Goal: Information Seeking & Learning: Check status

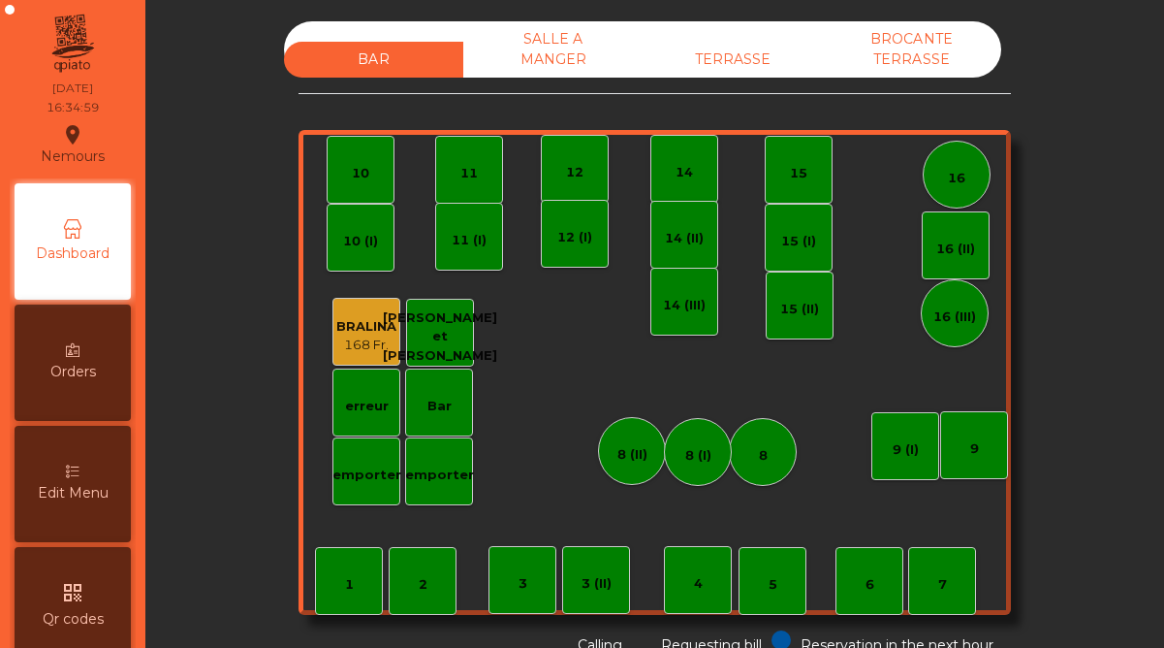
click at [750, 59] on div "TERRASSE" at bounding box center [732, 60] width 179 height 36
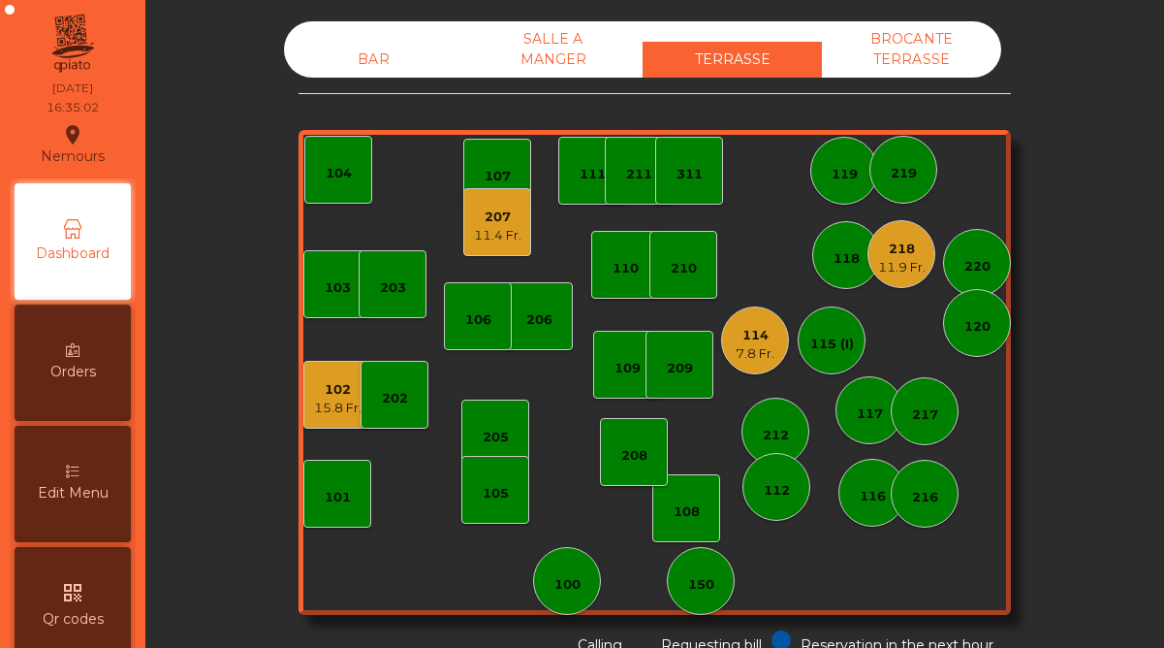
click at [880, 52] on div "BROCANTE TERRASSE" at bounding box center [911, 49] width 179 height 56
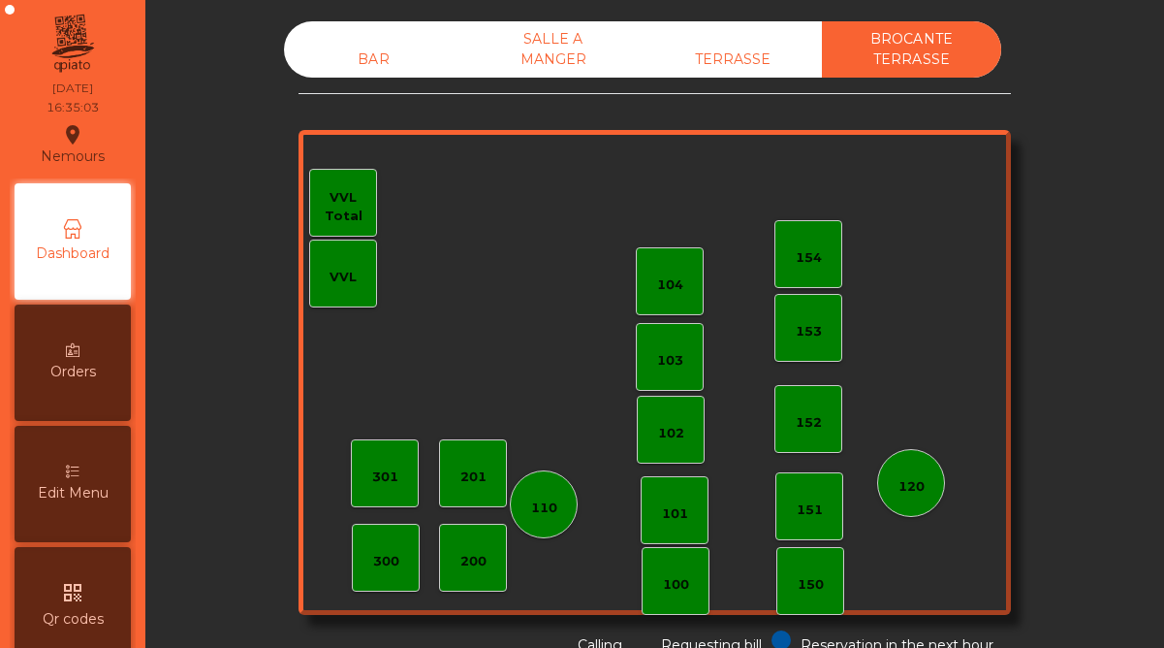
click at [574, 59] on div "SALLE A MANGER" at bounding box center [552, 49] width 179 height 56
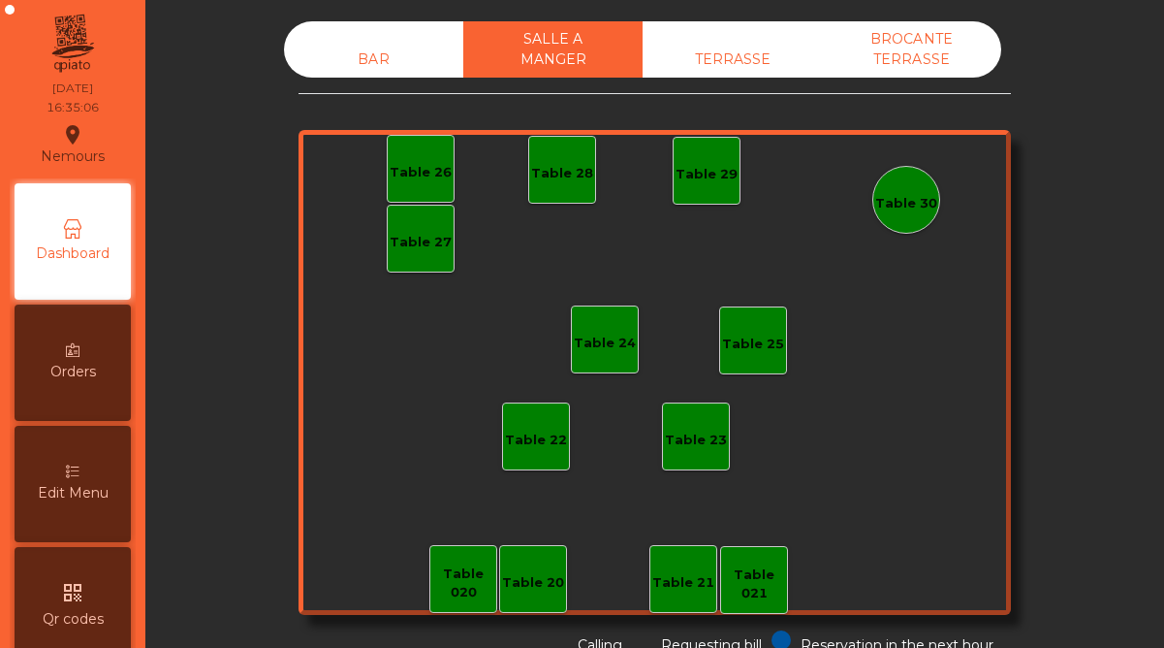
click at [755, 52] on div "TERRASSE" at bounding box center [732, 60] width 179 height 36
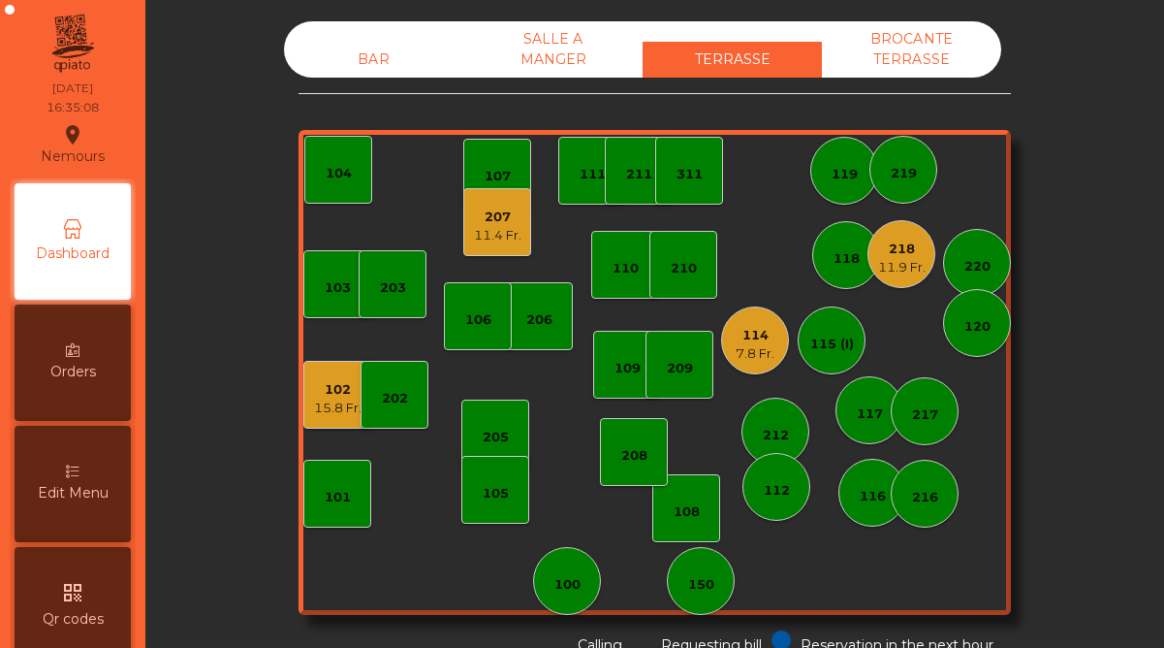
click at [504, 223] on div "207" at bounding box center [498, 216] width 48 height 19
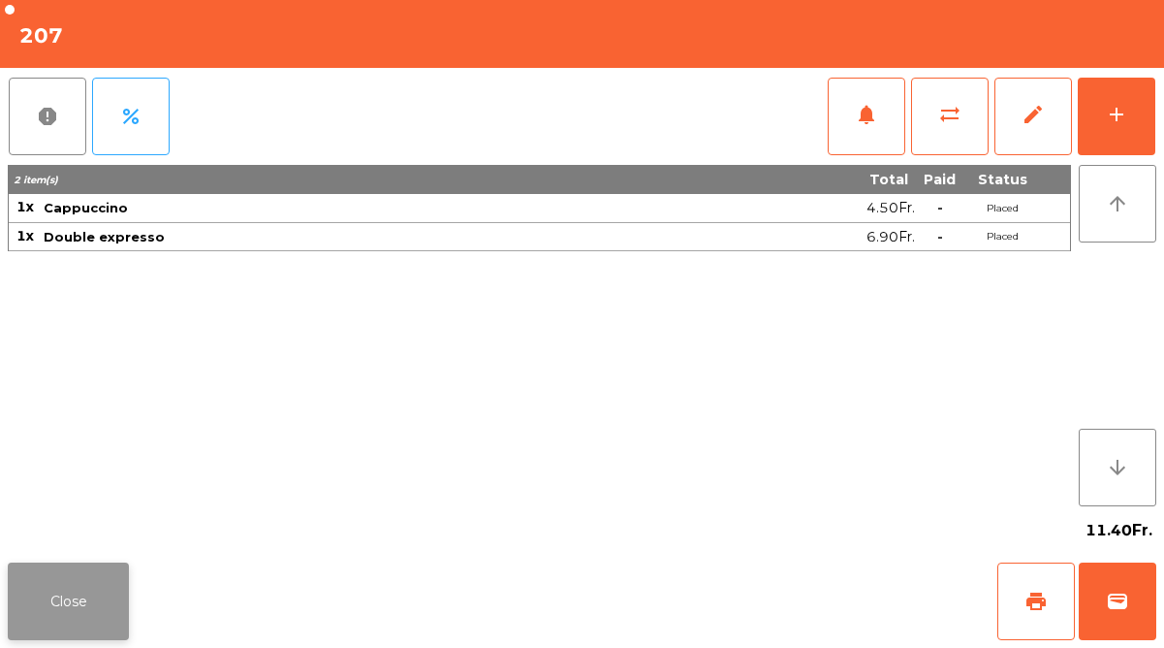
click at [95, 602] on button "Close" at bounding box center [68, 601] width 121 height 78
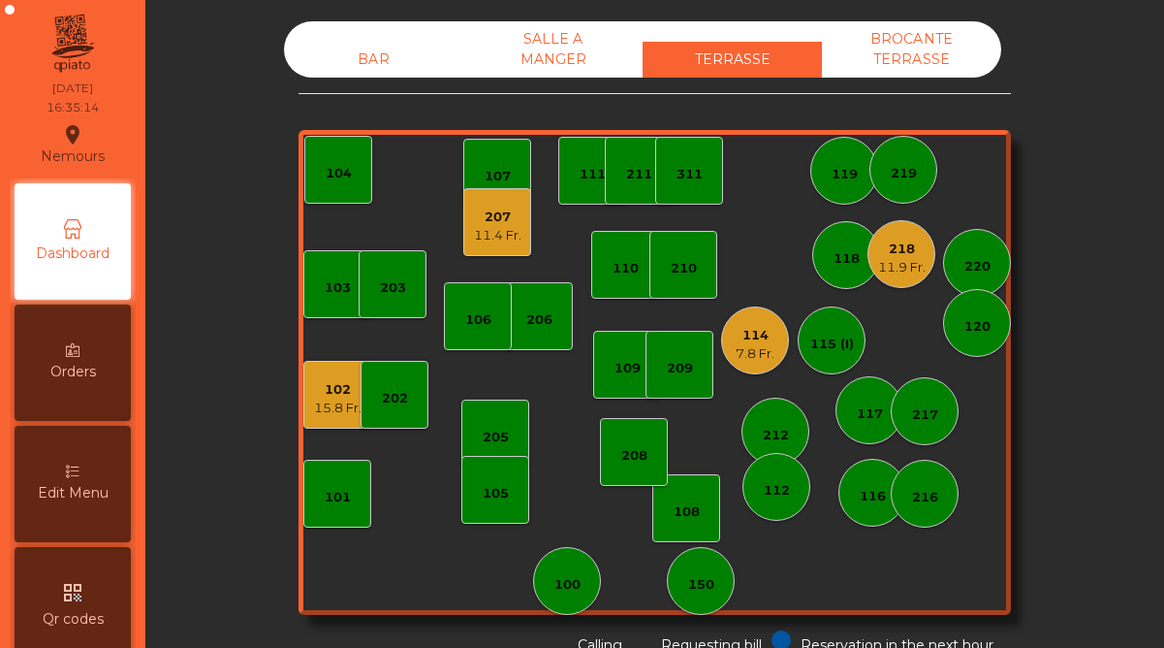
click at [327, 389] on div "102" at bounding box center [338, 389] width 48 height 19
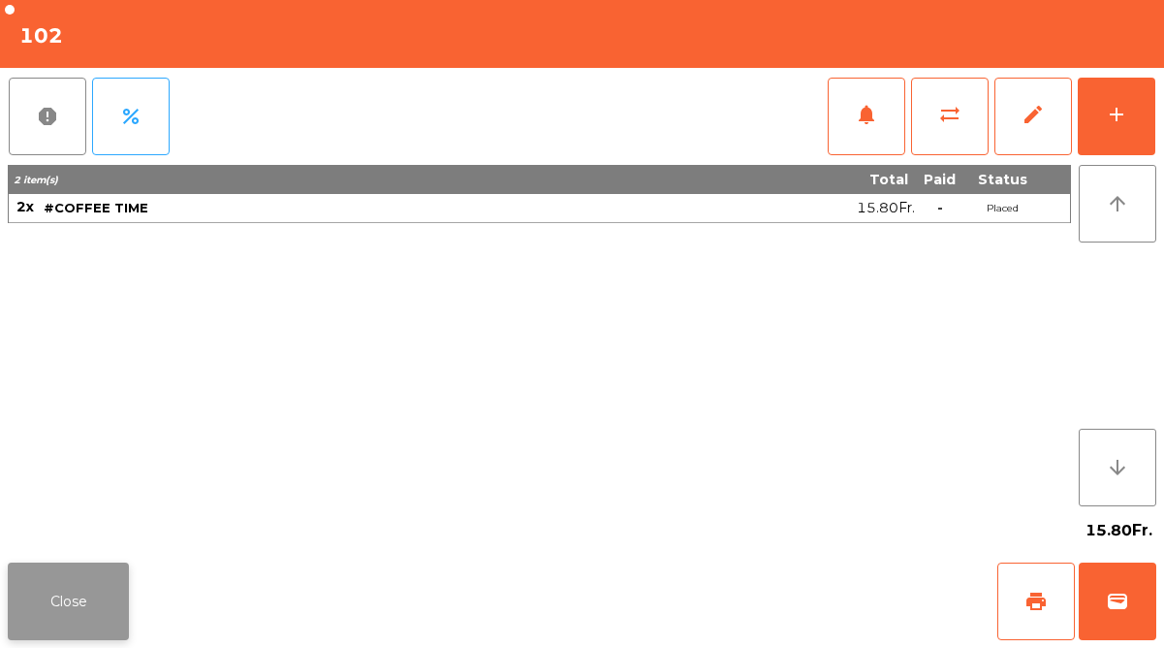
click at [107, 580] on button "Close" at bounding box center [68, 601] width 121 height 78
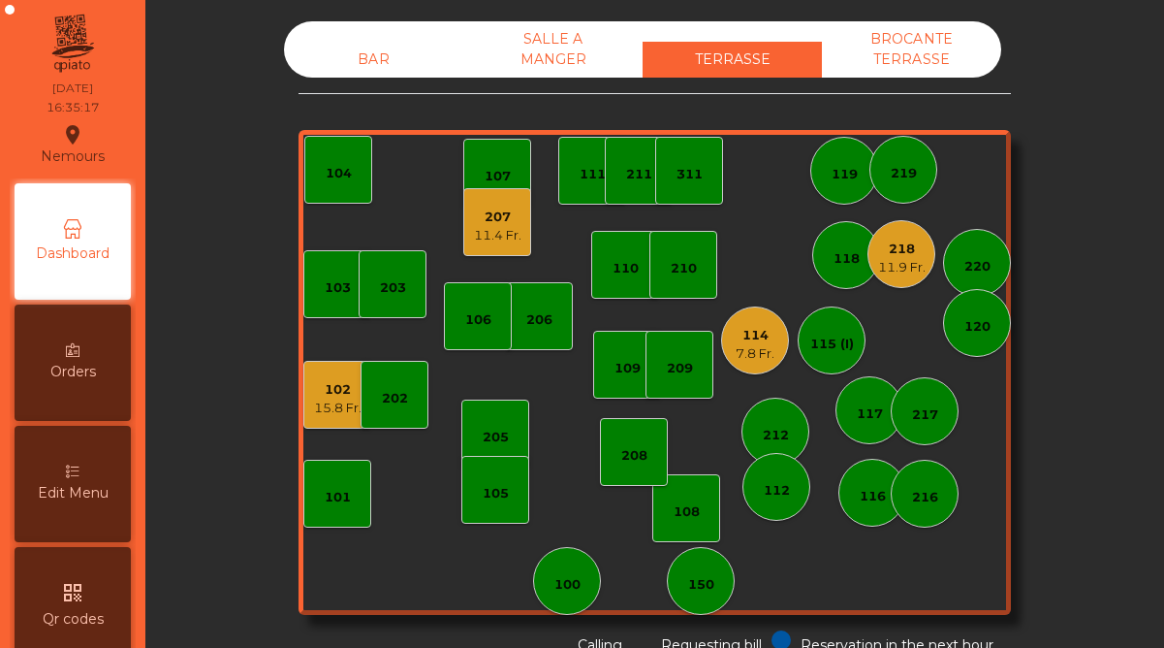
click at [757, 329] on div "114" at bounding box center [755, 335] width 39 height 19
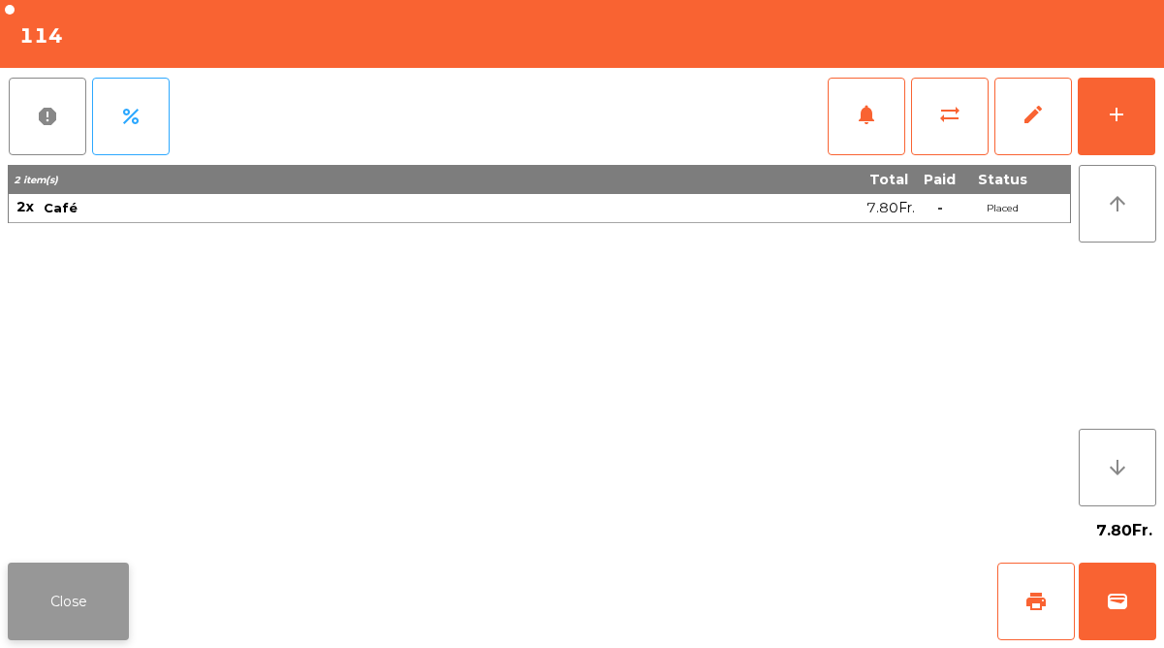
click at [86, 598] on button "Close" at bounding box center [68, 601] width 121 height 78
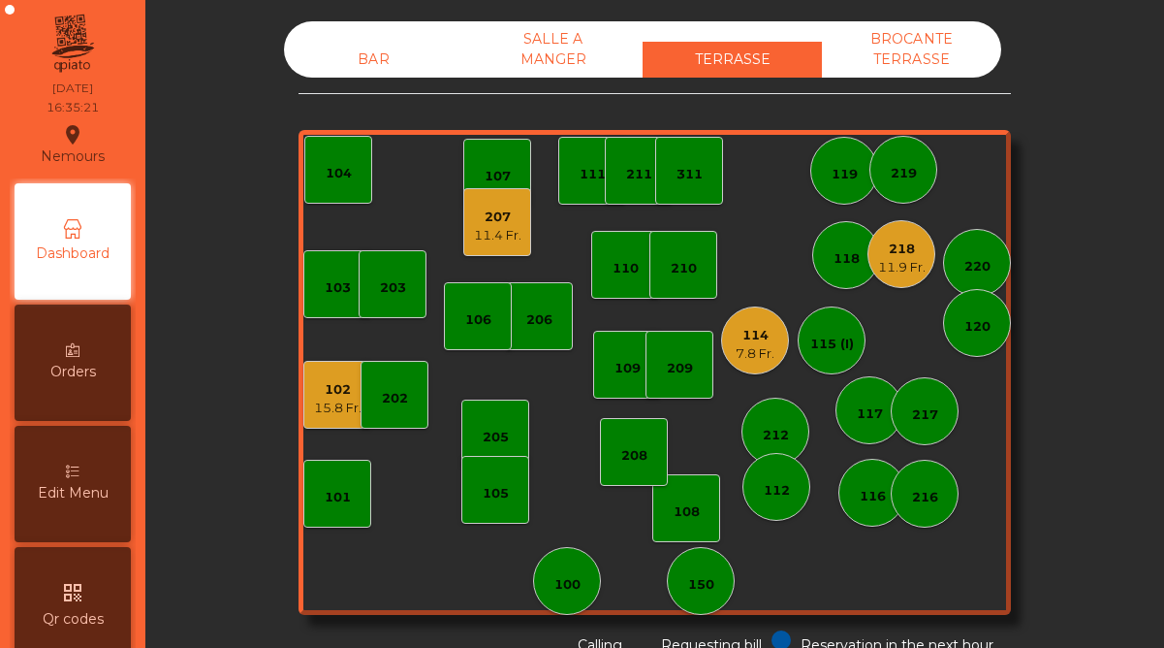
click at [910, 256] on div "218" at bounding box center [902, 248] width 48 height 19
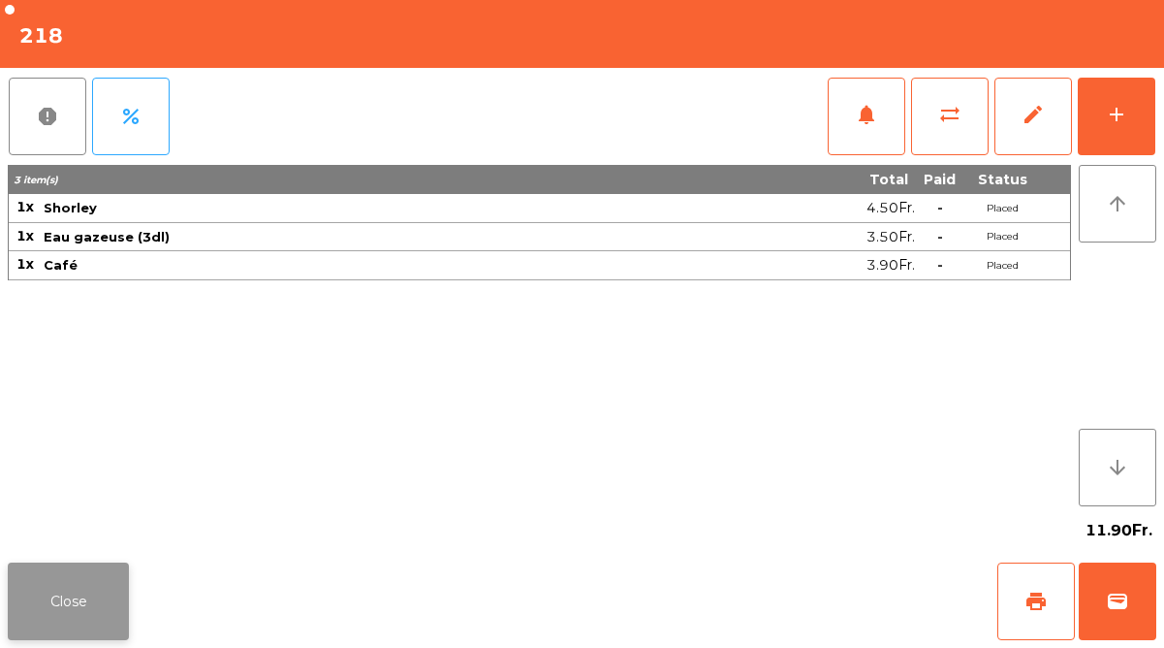
click at [87, 594] on button "Close" at bounding box center [68, 601] width 121 height 78
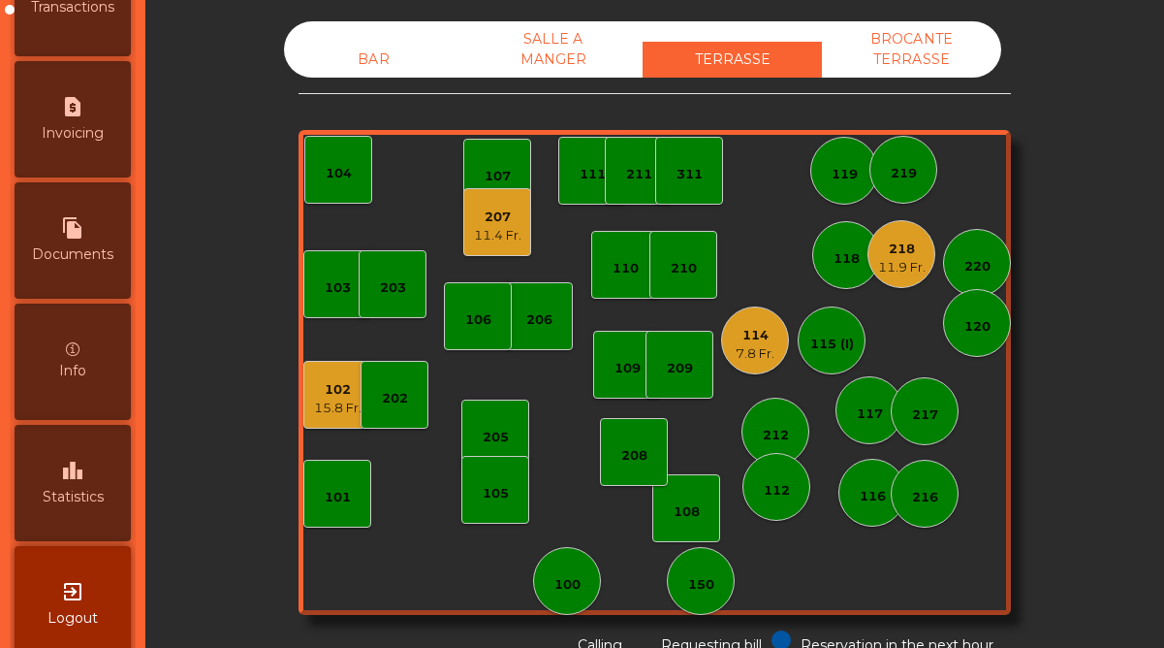
click at [73, 504] on span "Statistics" at bounding box center [73, 497] width 61 height 20
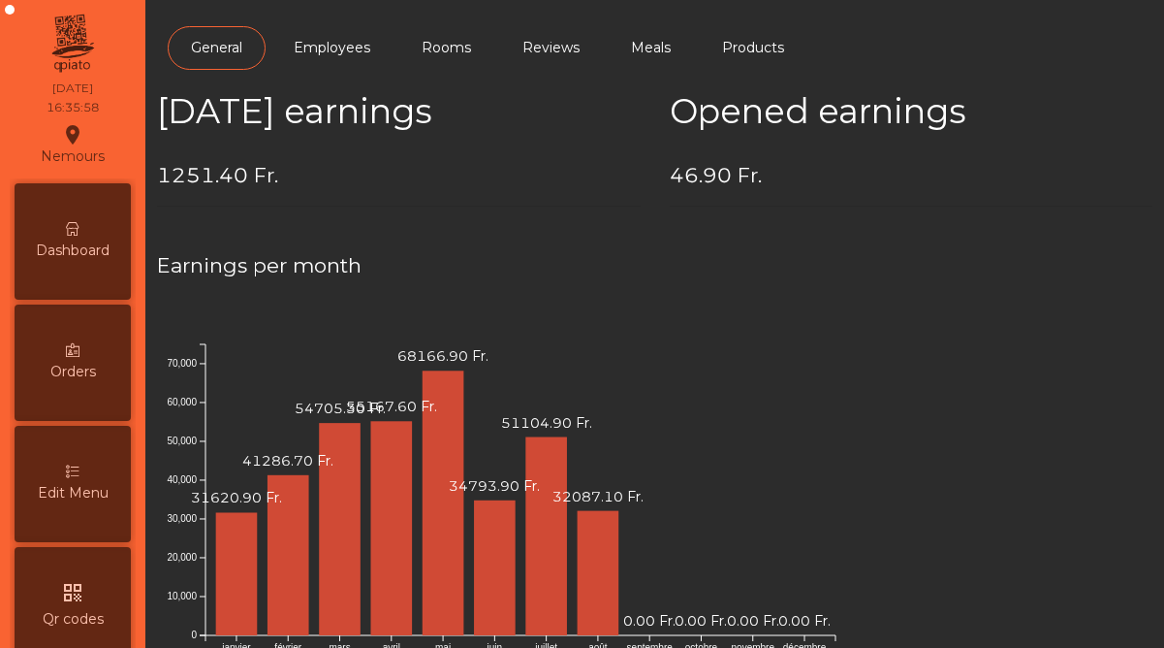
click at [58, 261] on div "Dashboard" at bounding box center [73, 241] width 116 height 116
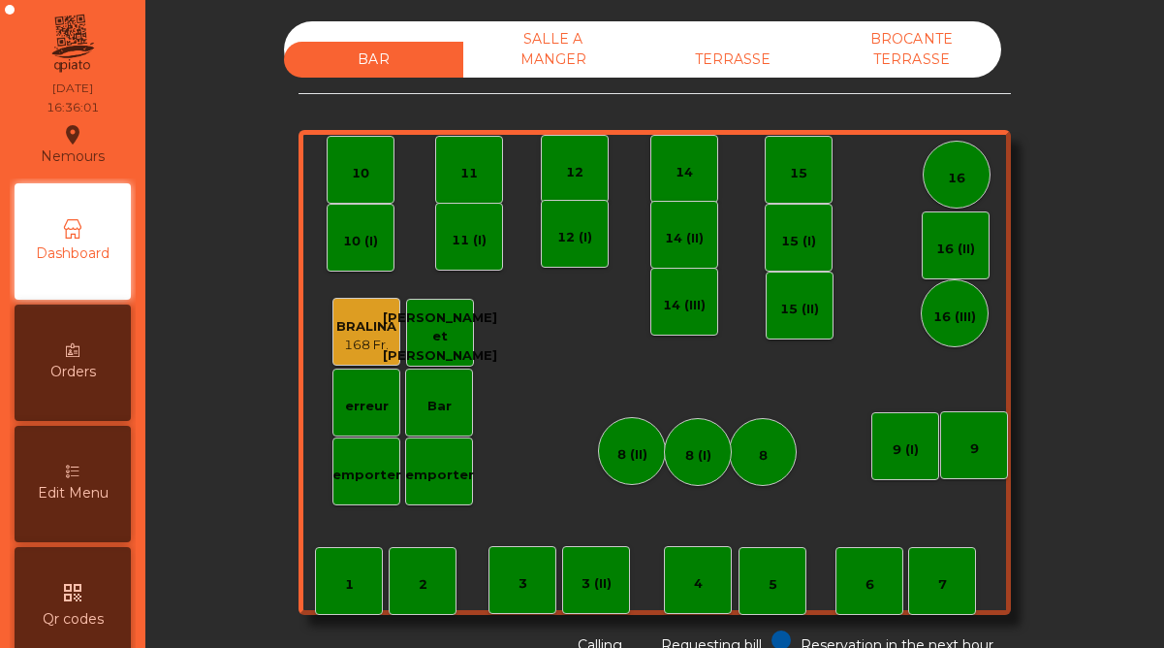
click at [708, 54] on div "TERRASSE" at bounding box center [732, 60] width 179 height 36
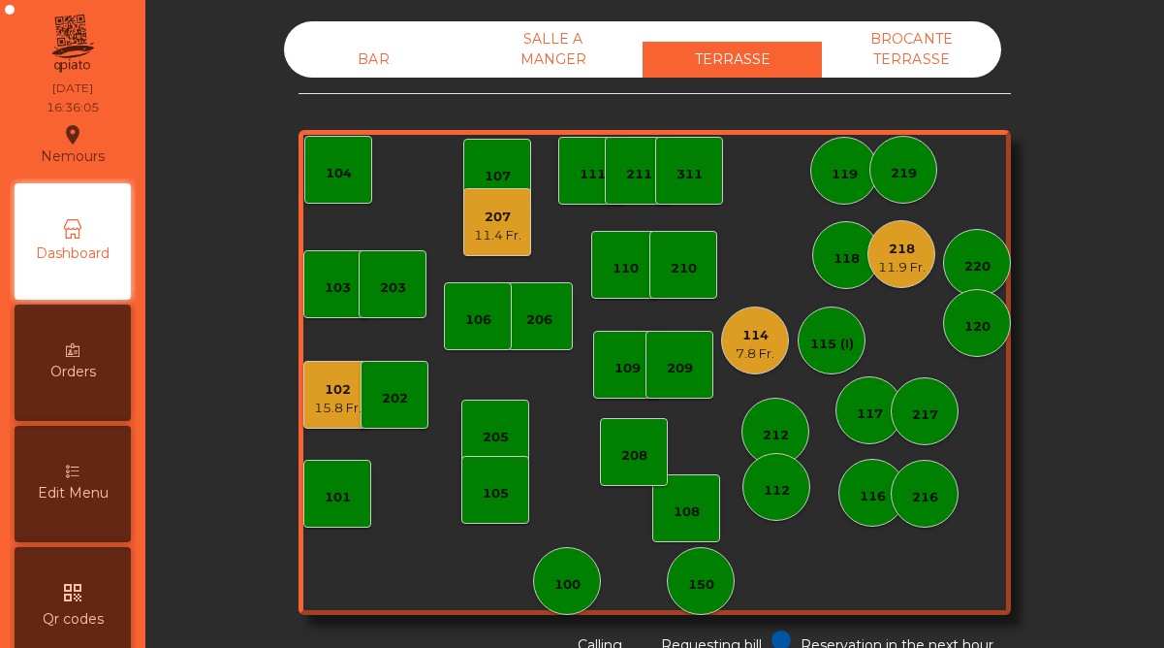
click at [507, 227] on div "11.4 Fr." at bounding box center [498, 235] width 48 height 19
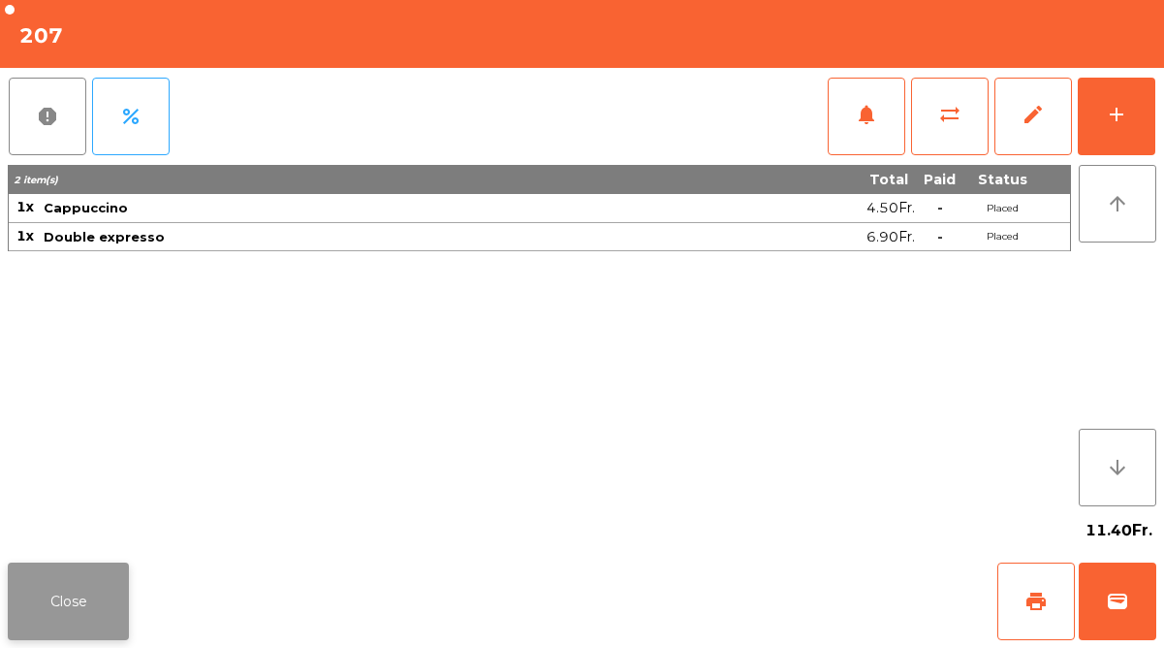
click at [66, 596] on button "Close" at bounding box center [68, 601] width 121 height 78
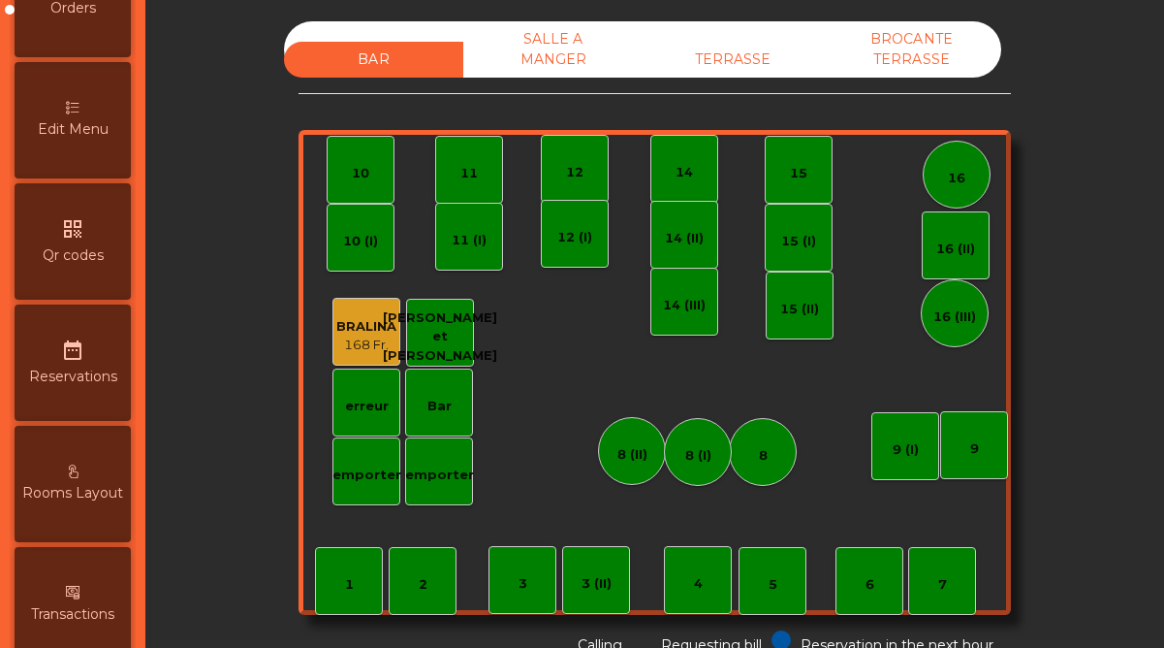
scroll to position [349, 0]
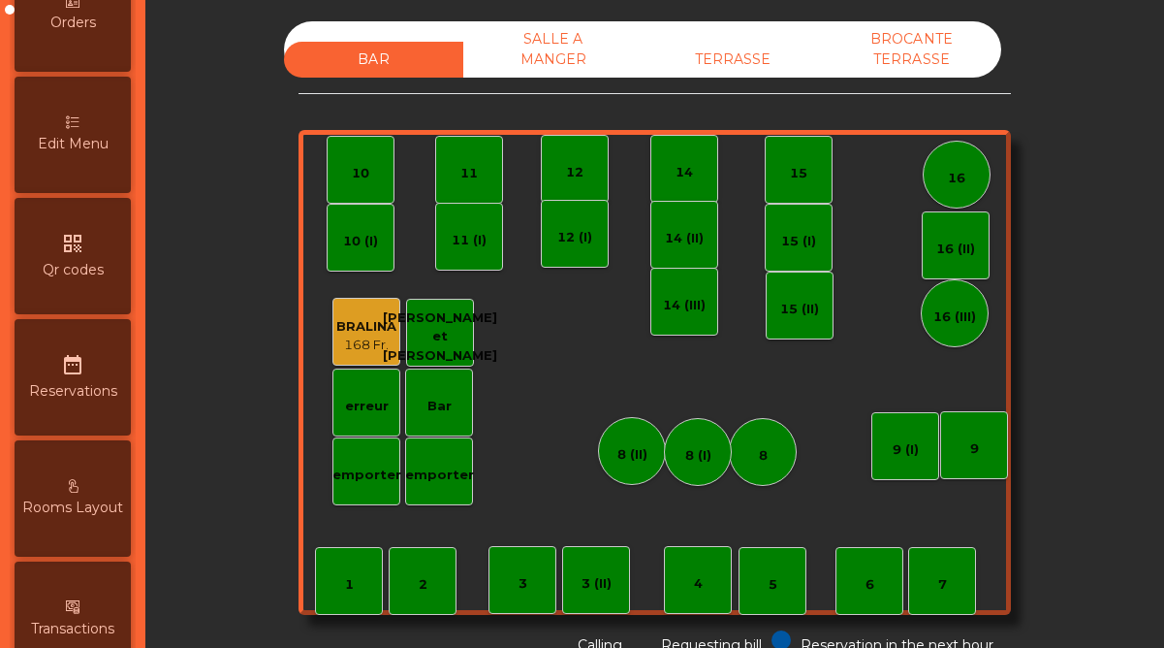
click at [763, 51] on div "TERRASSE" at bounding box center [732, 60] width 179 height 36
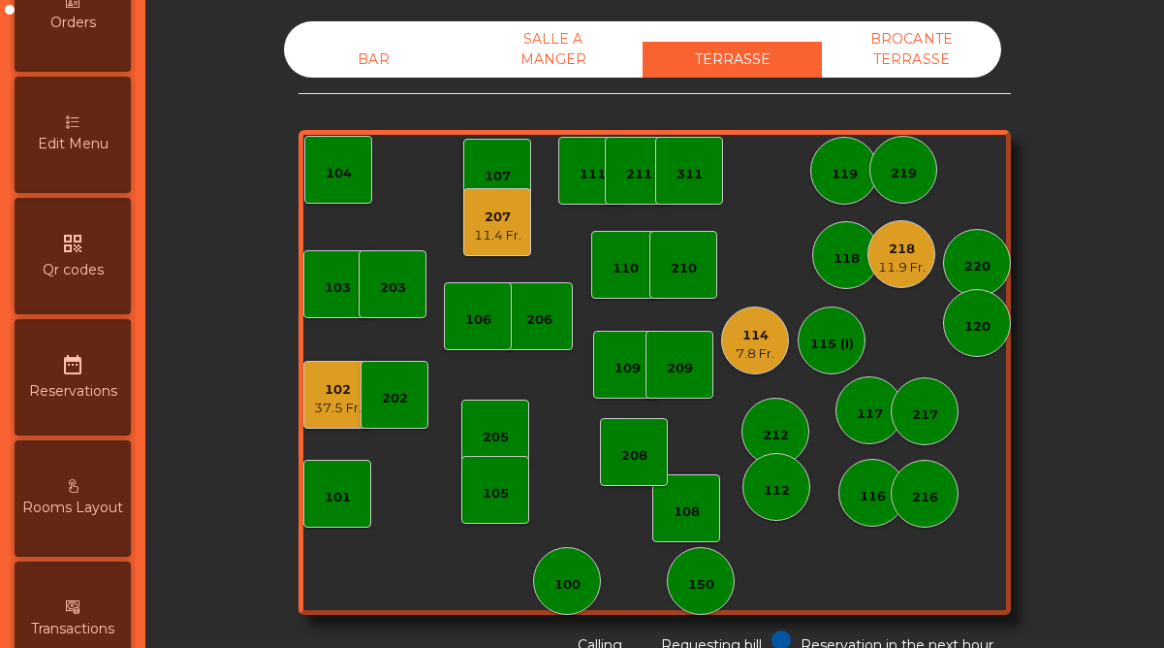
click at [342, 390] on div "102" at bounding box center [338, 389] width 48 height 19
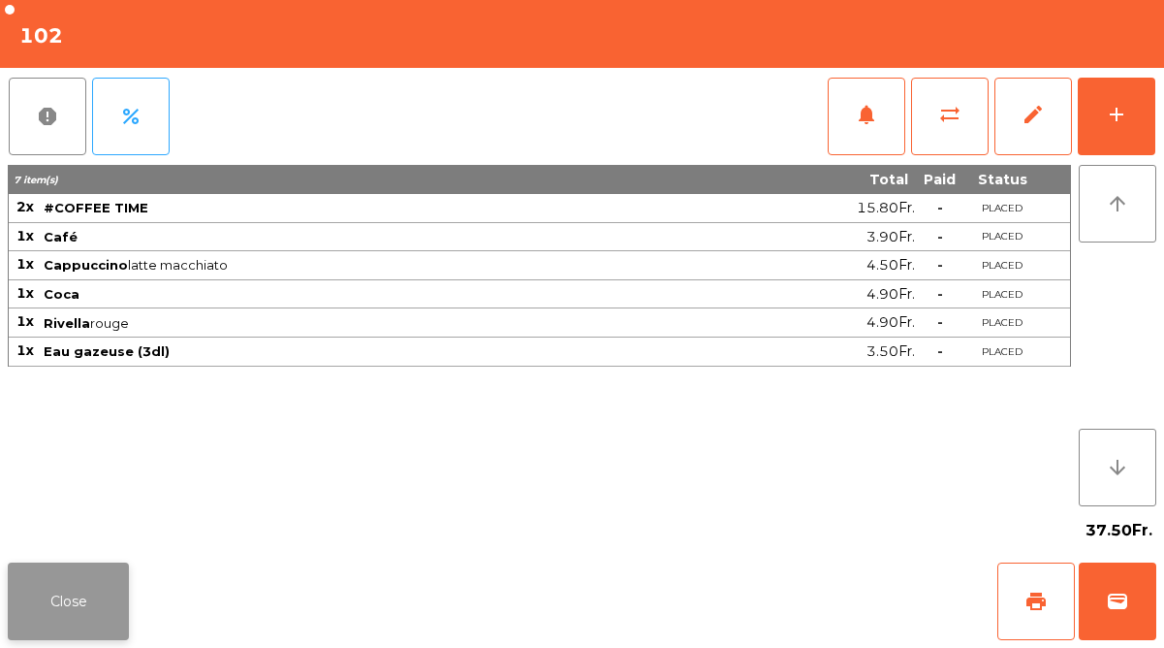
click at [97, 586] on button "Close" at bounding box center [68, 601] width 121 height 78
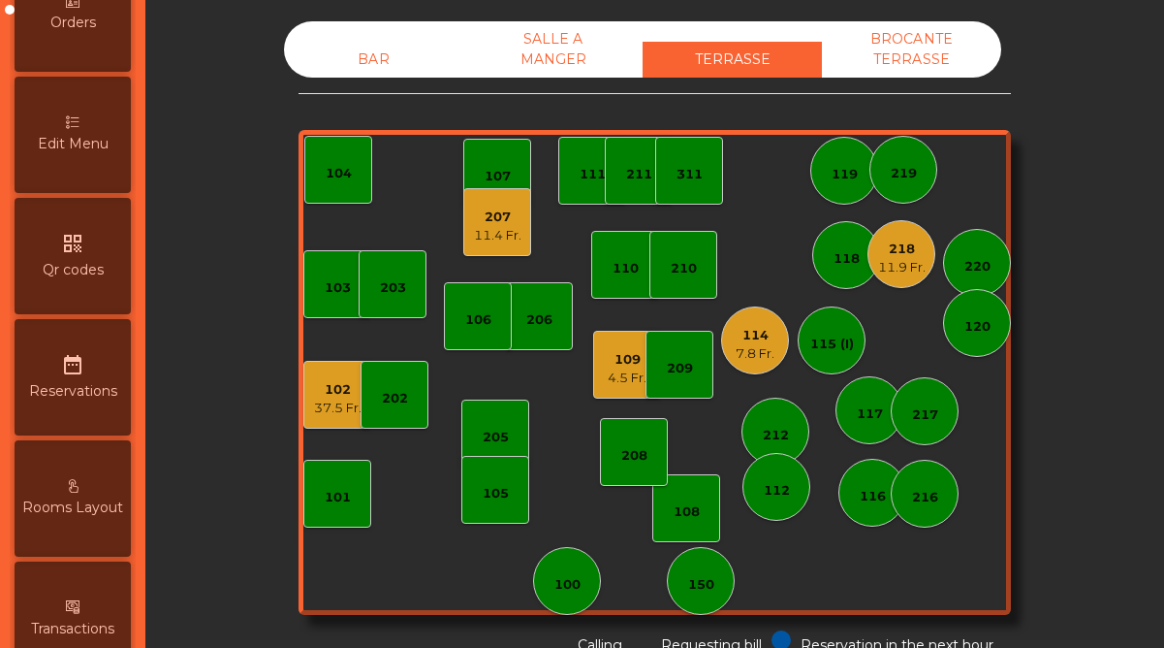
click at [520, 264] on div "103 102 37.5 Fr. 101 202 206 104 205 108 105 107 100 150 110 207 11.4 Fr. 203 2…" at bounding box center [655, 372] width 713 height 485
click at [502, 239] on div "11.4 Fr." at bounding box center [498, 235] width 48 height 19
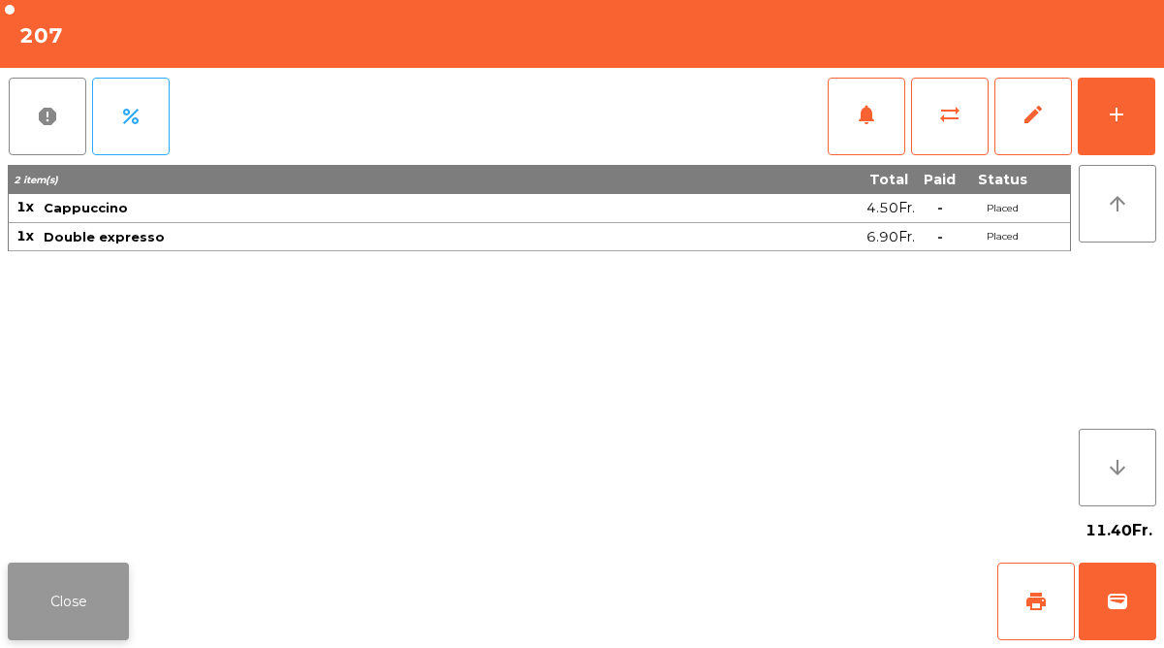
click at [61, 587] on button "Close" at bounding box center [68, 601] width 121 height 78
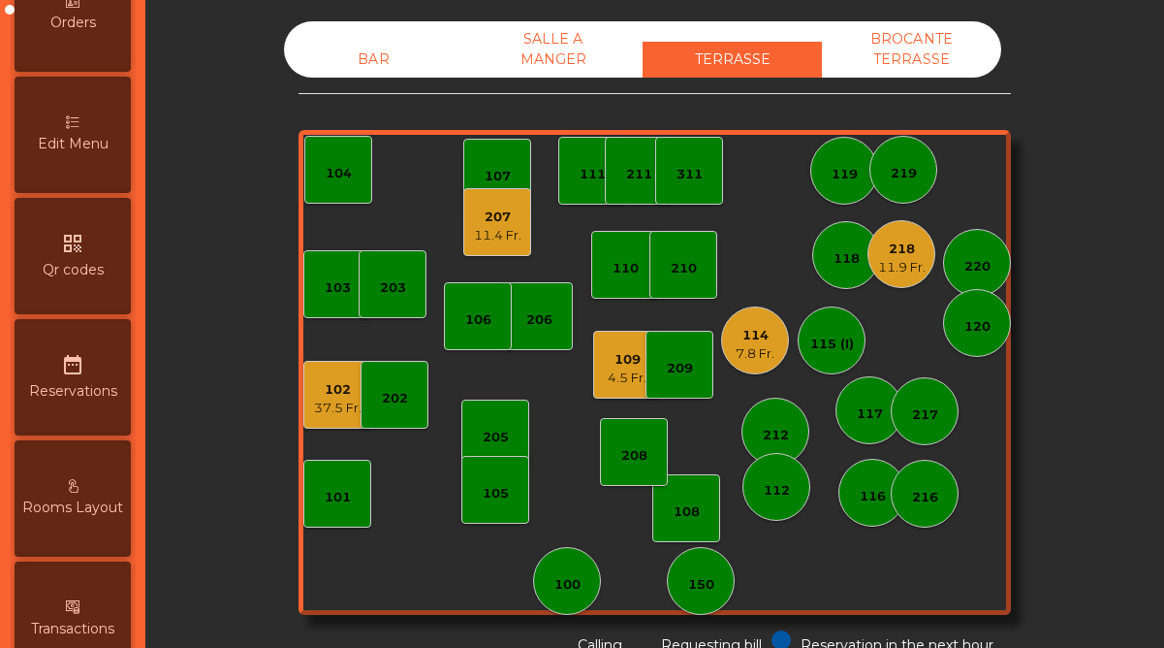
click at [908, 254] on div "218" at bounding box center [902, 248] width 48 height 19
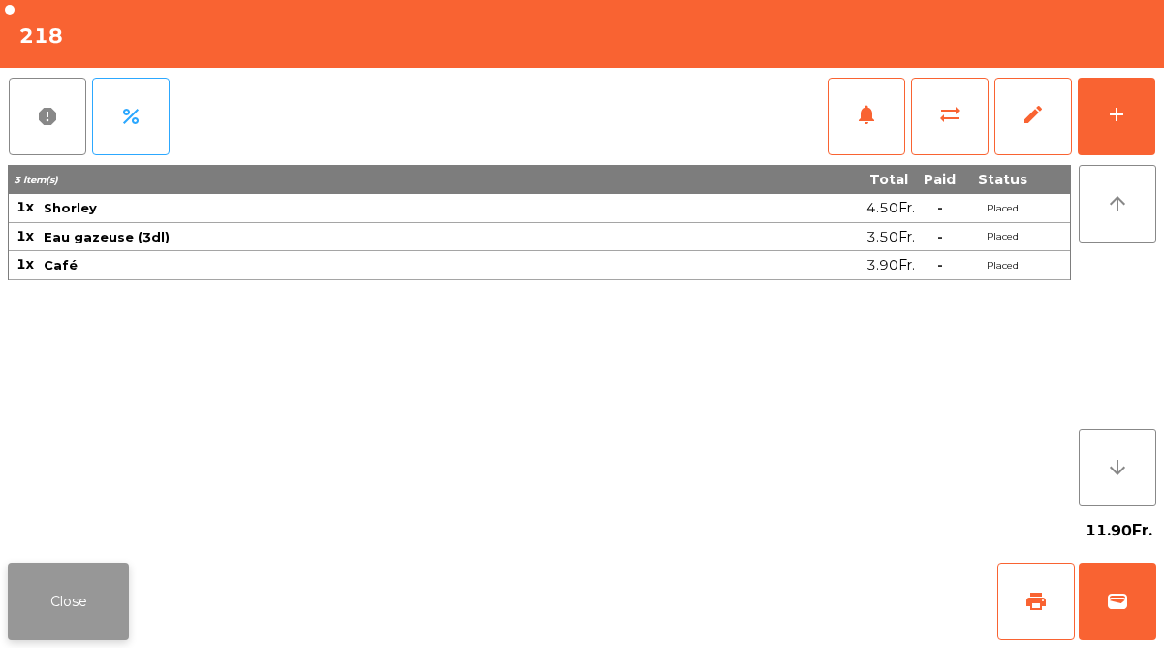
click at [90, 626] on button "Close" at bounding box center [68, 601] width 121 height 78
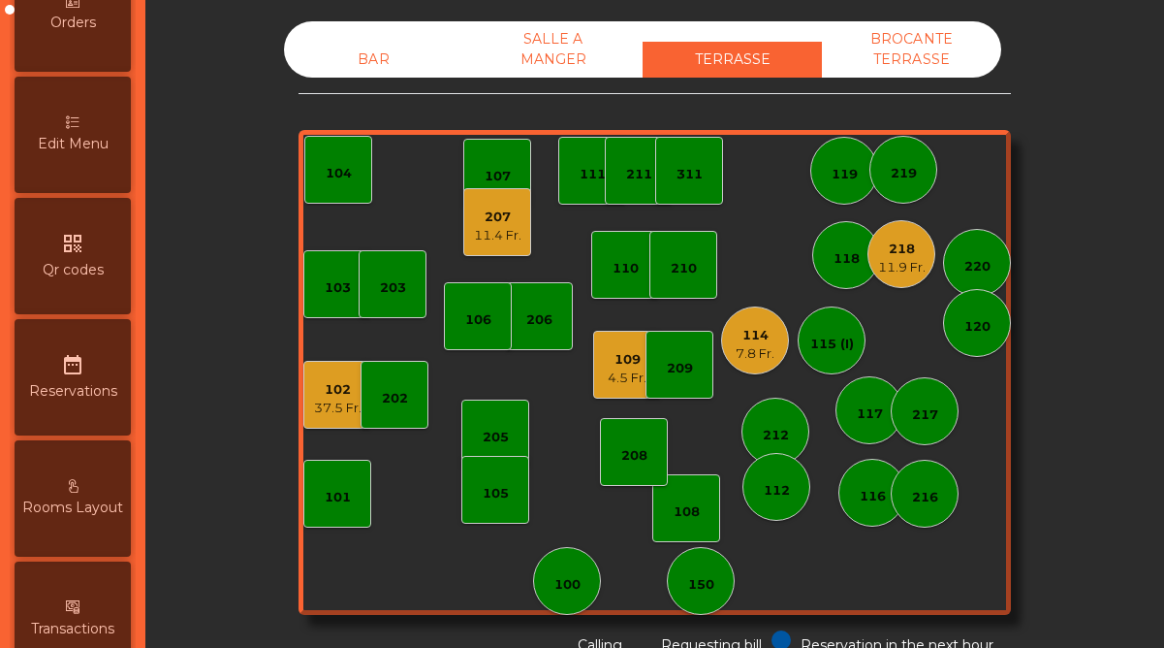
click at [620, 359] on div "109" at bounding box center [627, 359] width 39 height 19
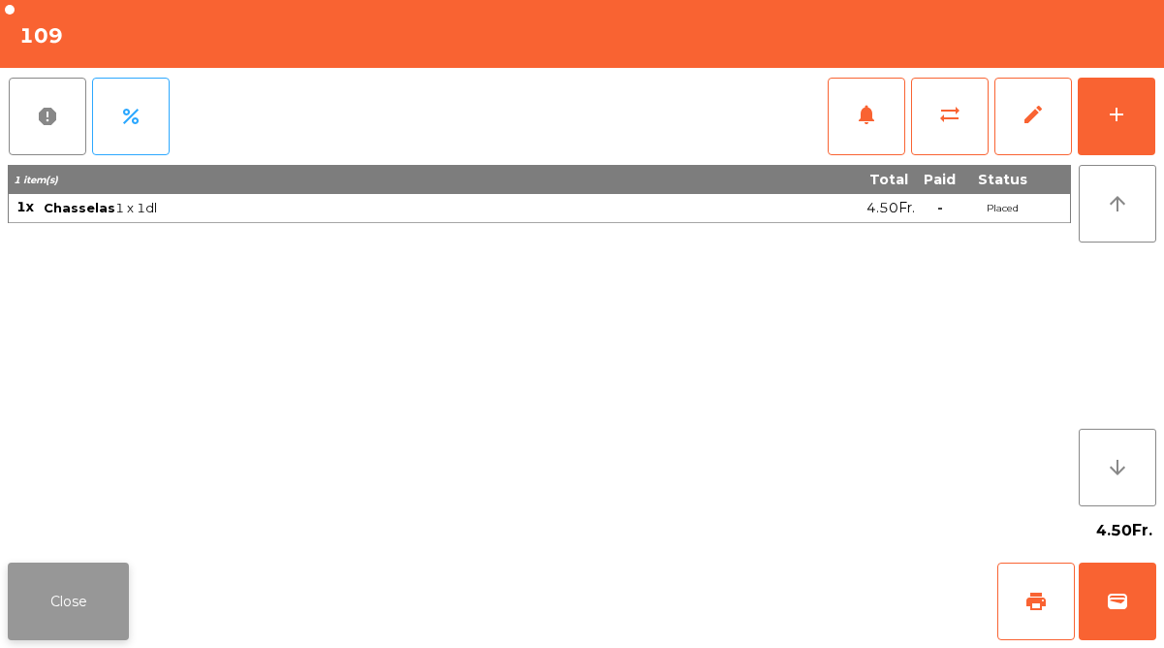
click at [38, 597] on button "Close" at bounding box center [68, 601] width 121 height 78
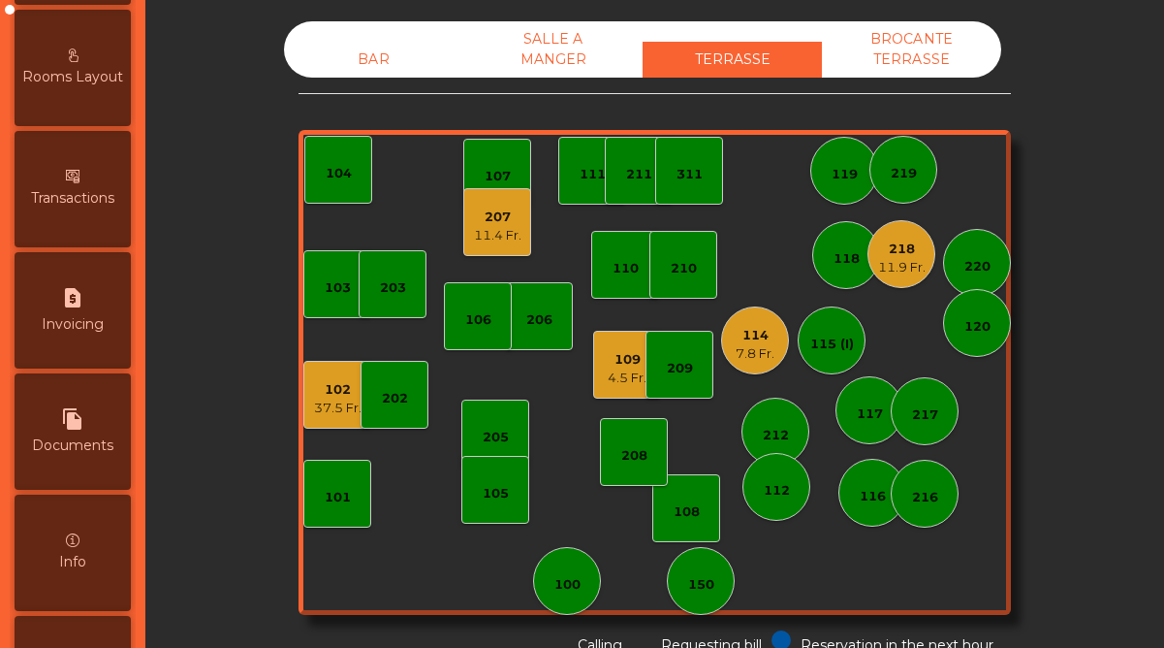
scroll to position [999, 0]
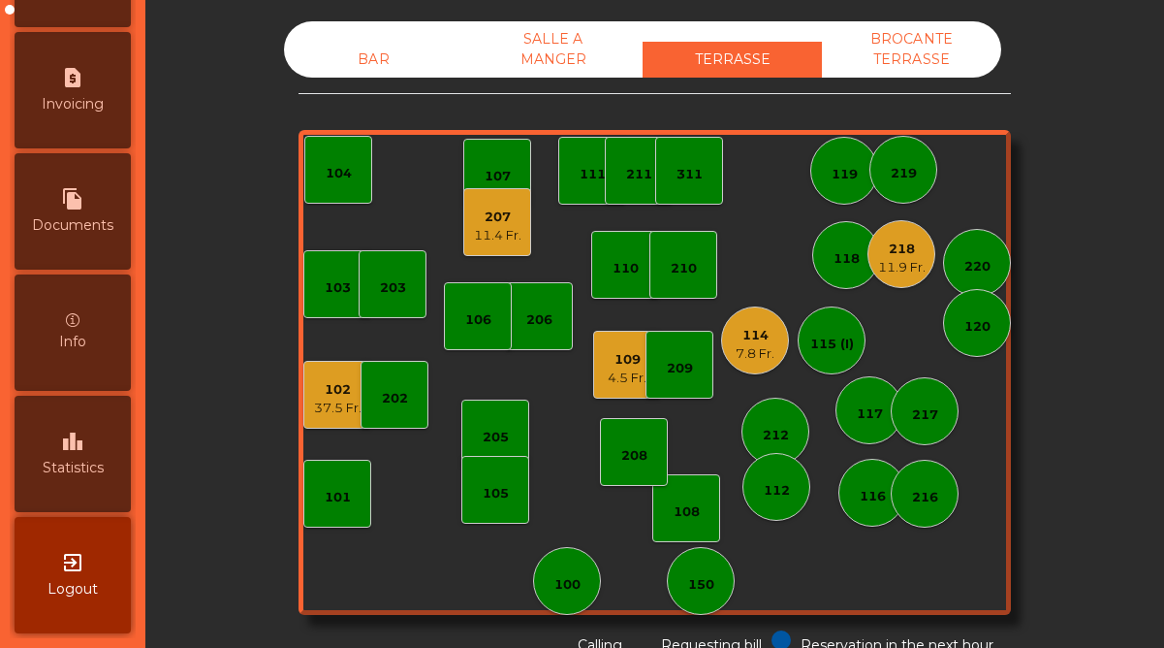
click at [47, 481] on div "leaderboard Statistics" at bounding box center [73, 454] width 116 height 116
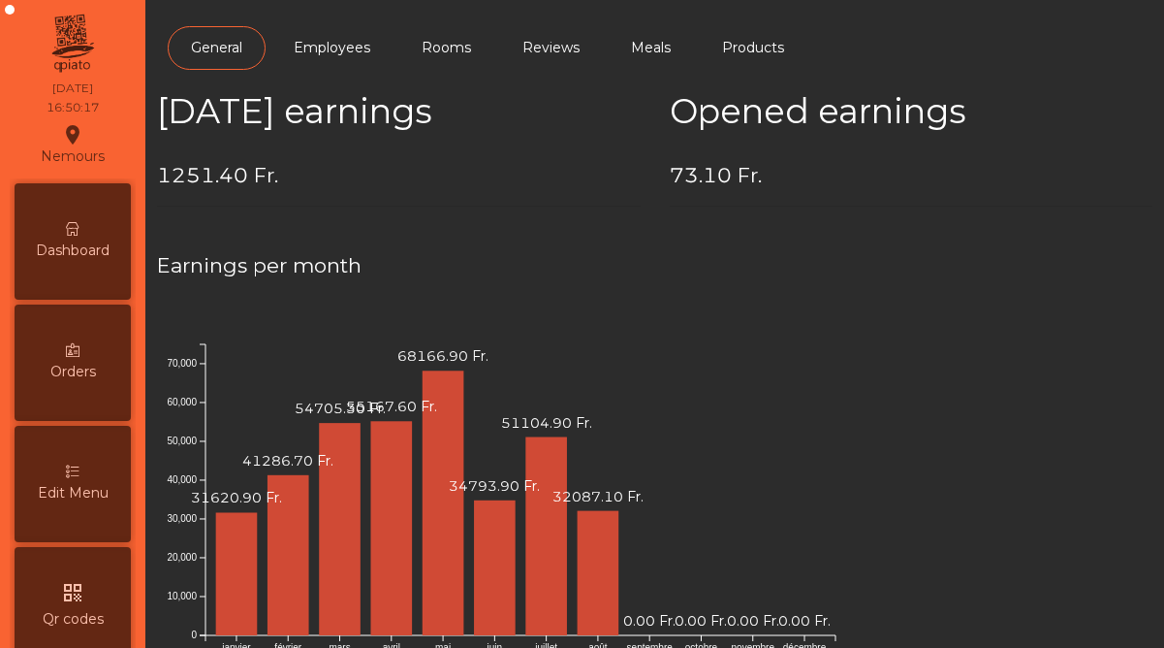
click at [67, 264] on div "Dashboard" at bounding box center [73, 241] width 116 height 116
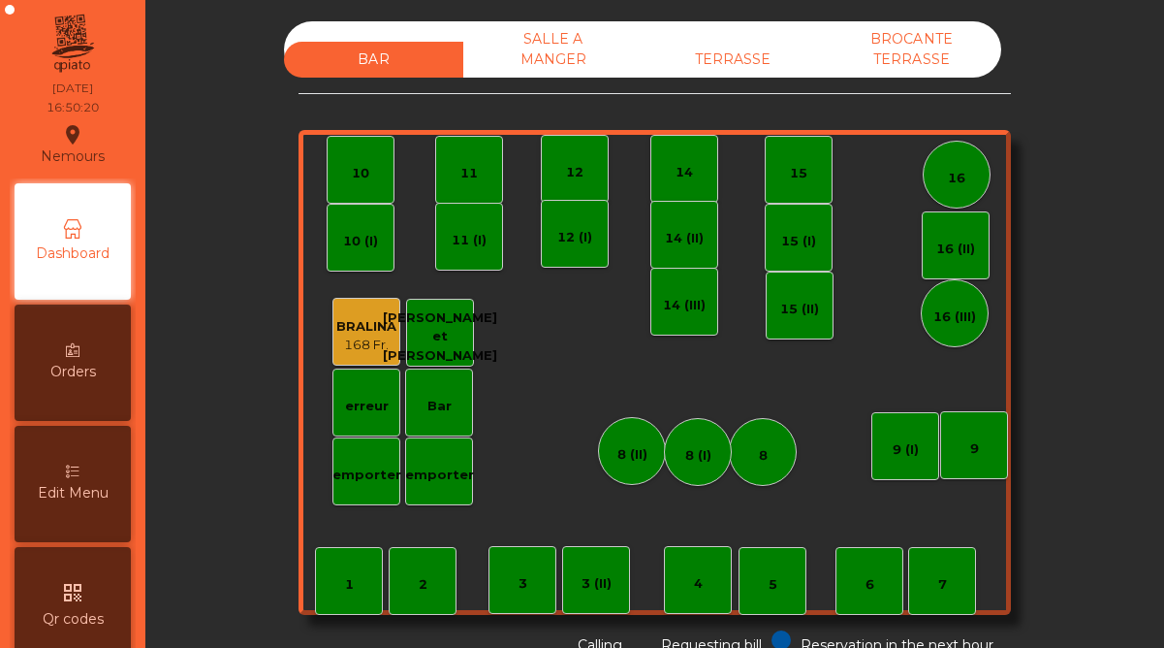
click at [735, 54] on div "TERRASSE" at bounding box center [732, 60] width 179 height 36
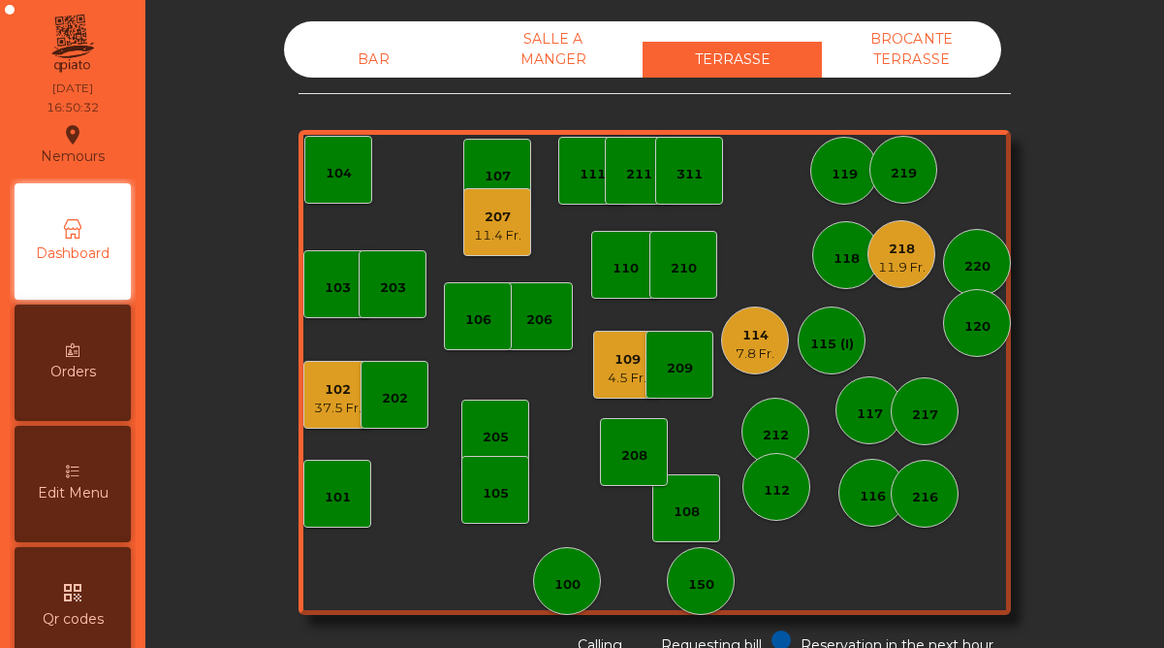
click at [325, 387] on div "102" at bounding box center [338, 389] width 48 height 19
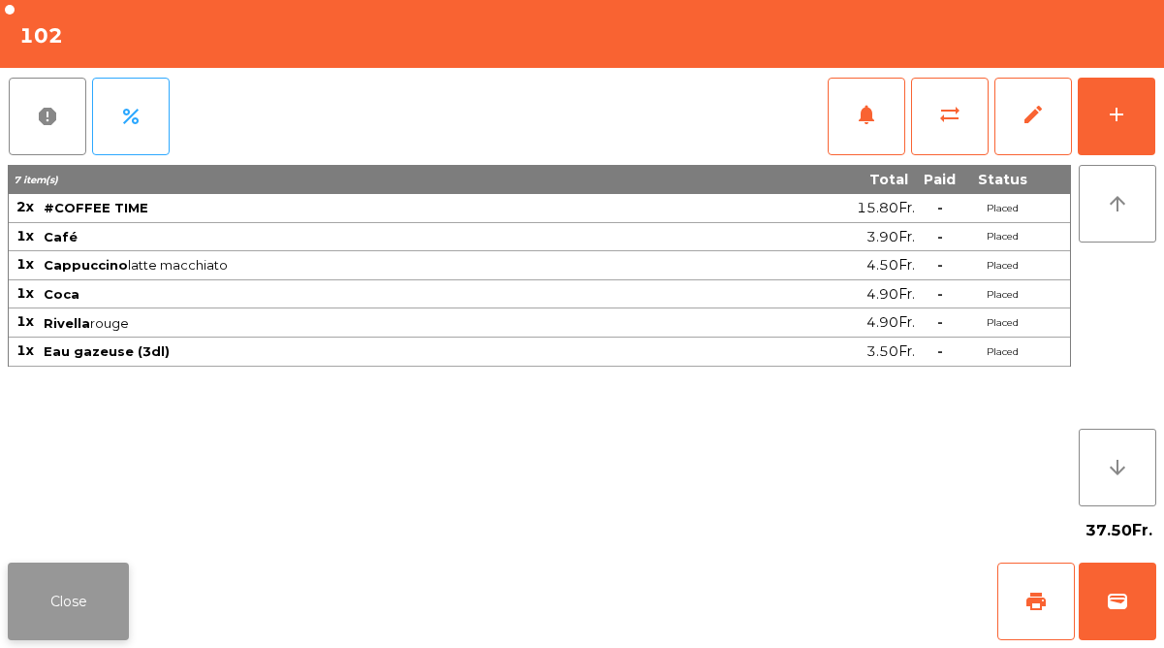
click at [95, 583] on button "Close" at bounding box center [68, 601] width 121 height 78
